Goal: Transaction & Acquisition: Download file/media

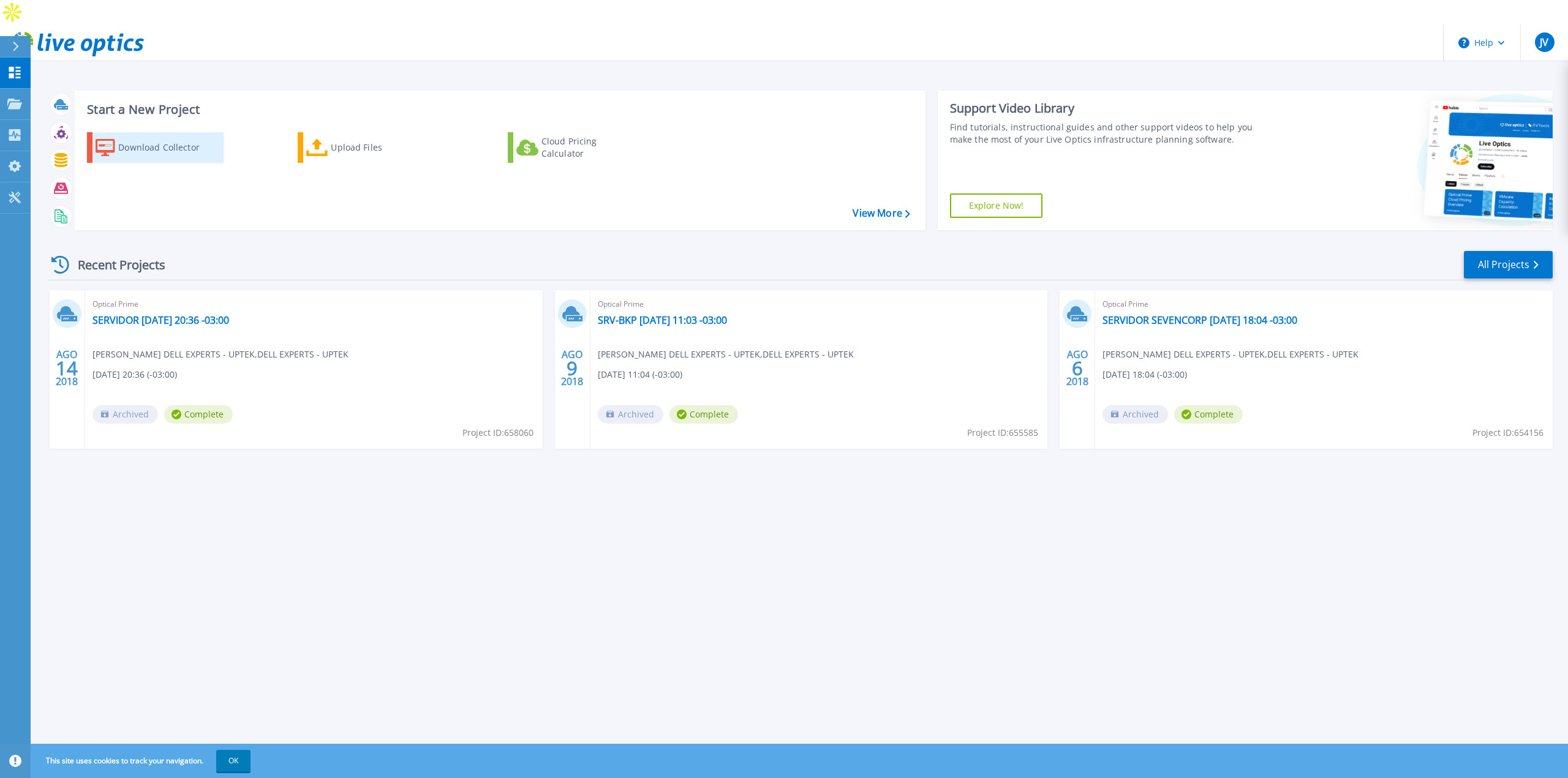
click at [165, 135] on div "Download Collector" at bounding box center [167, 147] width 98 height 25
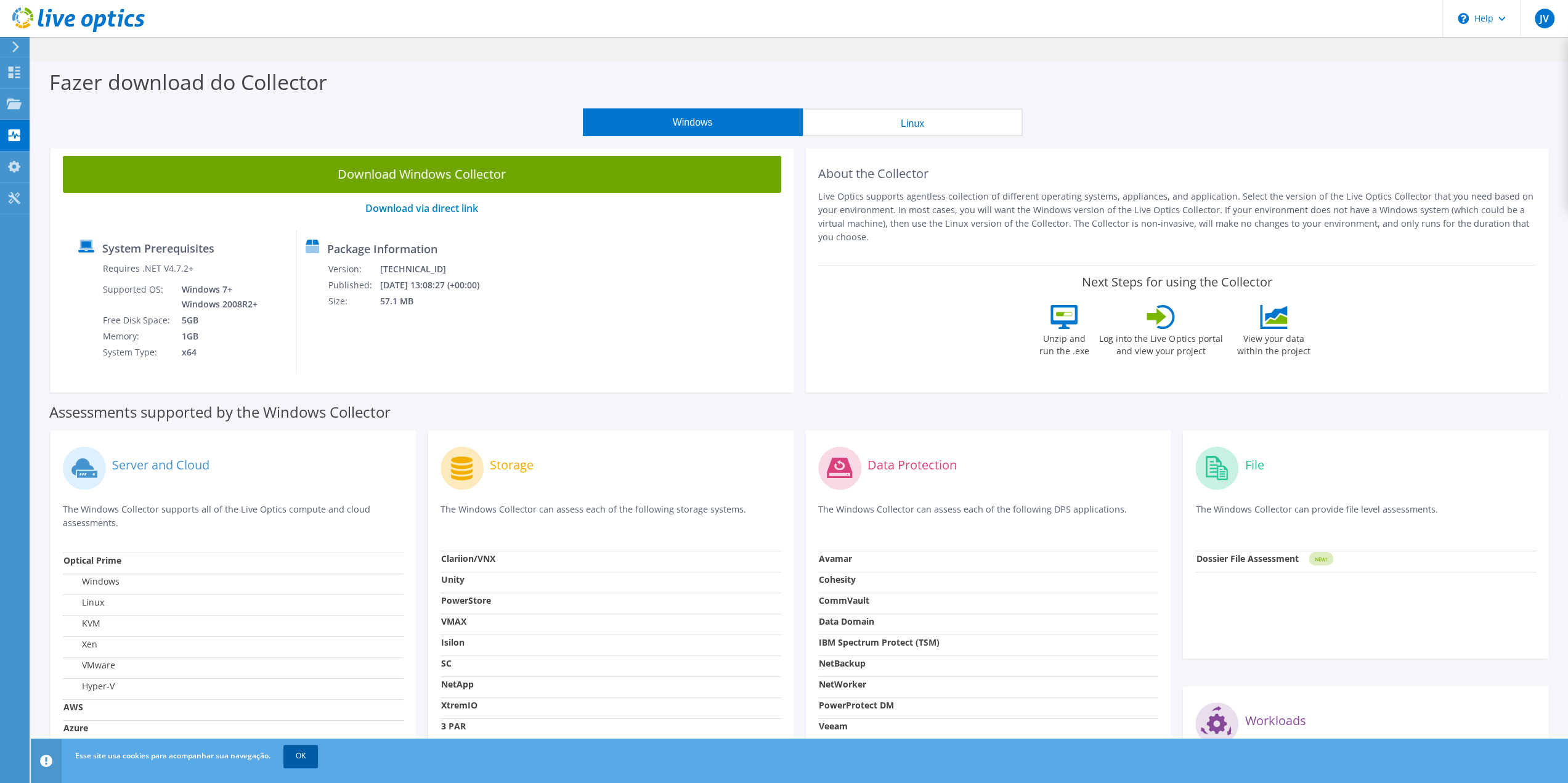
click at [311, 753] on link "OK" at bounding box center [301, 756] width 35 height 22
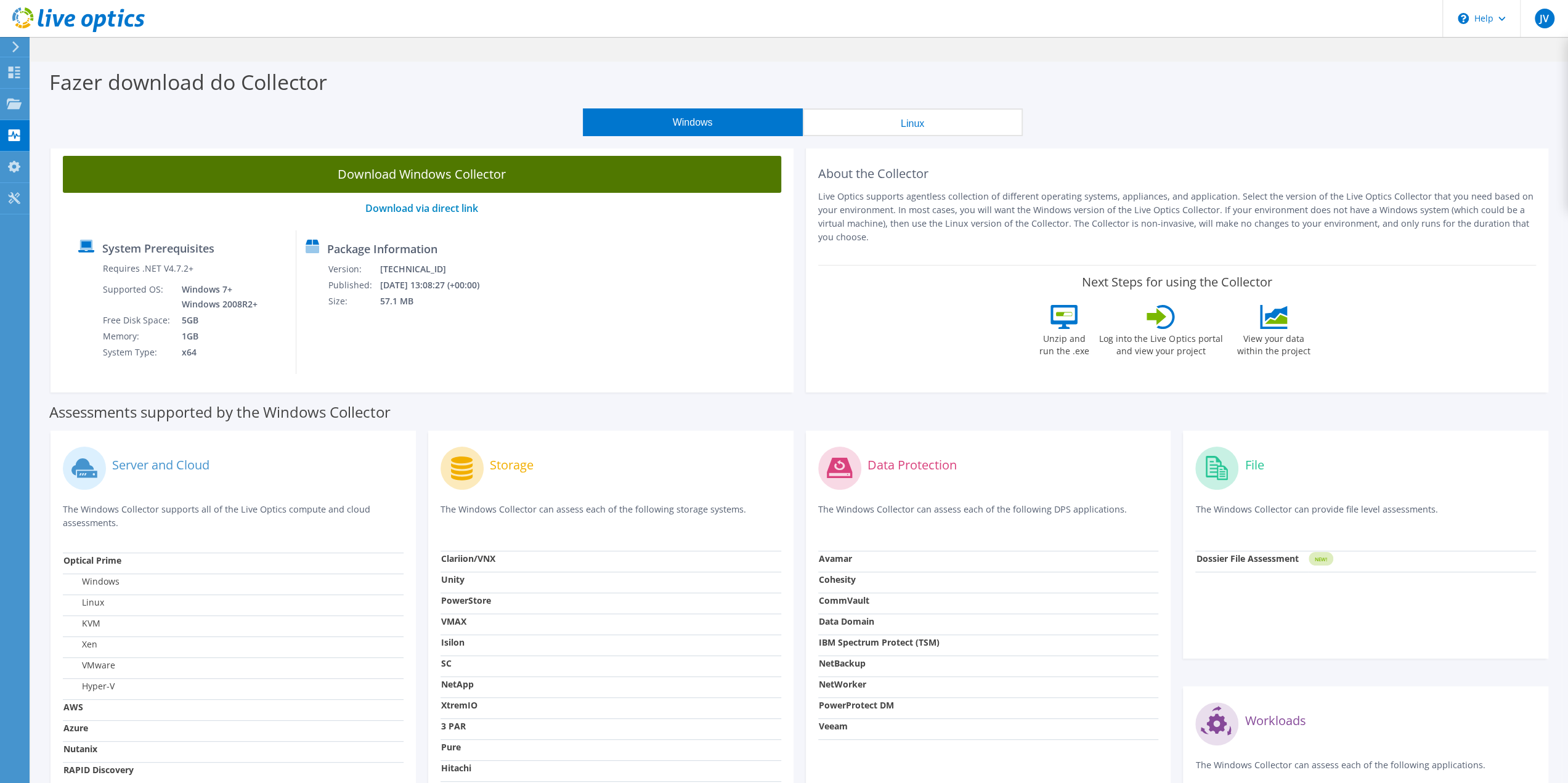
click at [484, 156] on link "Download Windows Collector" at bounding box center [422, 174] width 718 height 37
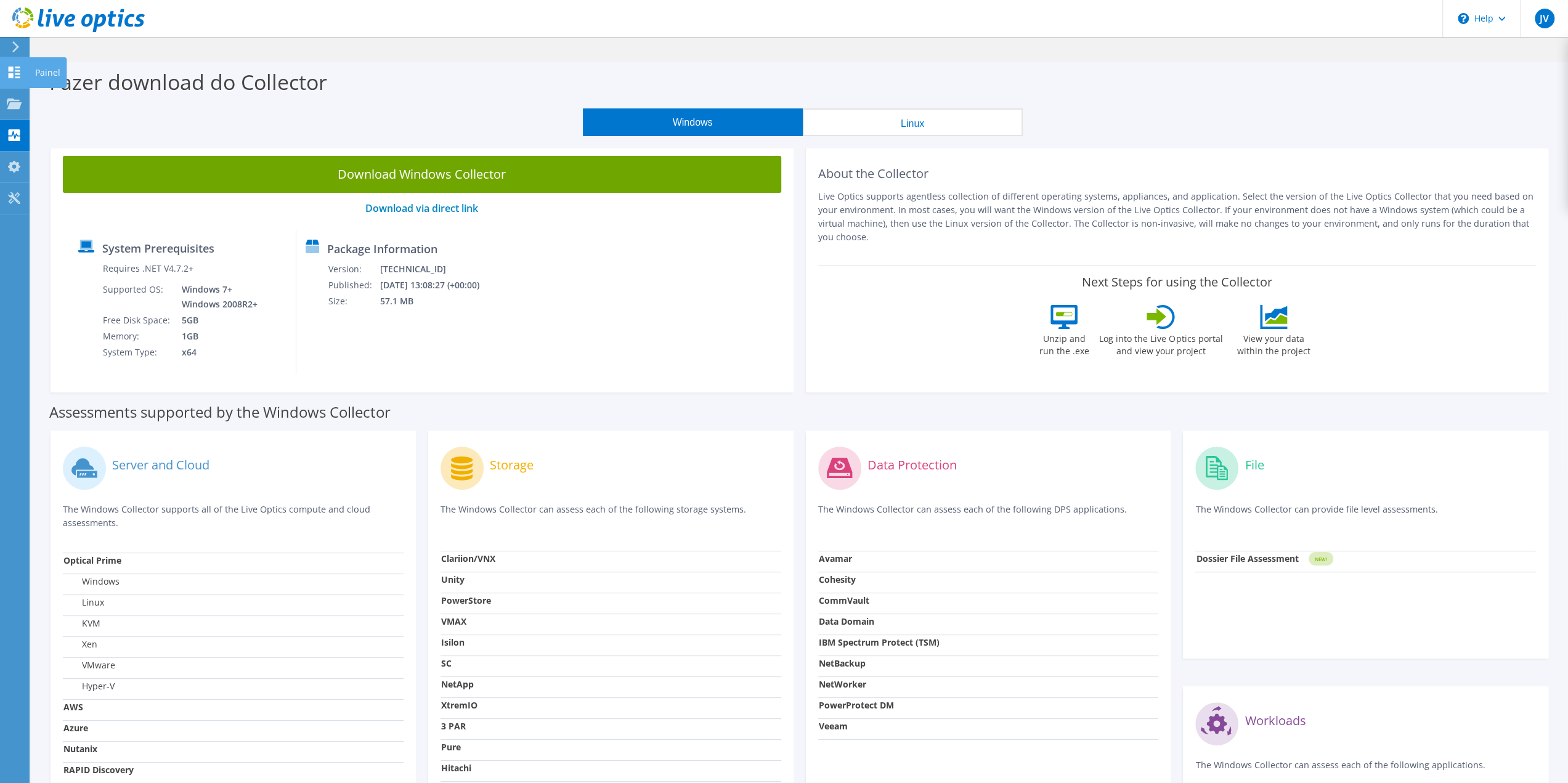
click at [8, 73] on icon at bounding box center [14, 72] width 15 height 12
